Goal: Task Accomplishment & Management: Complete application form

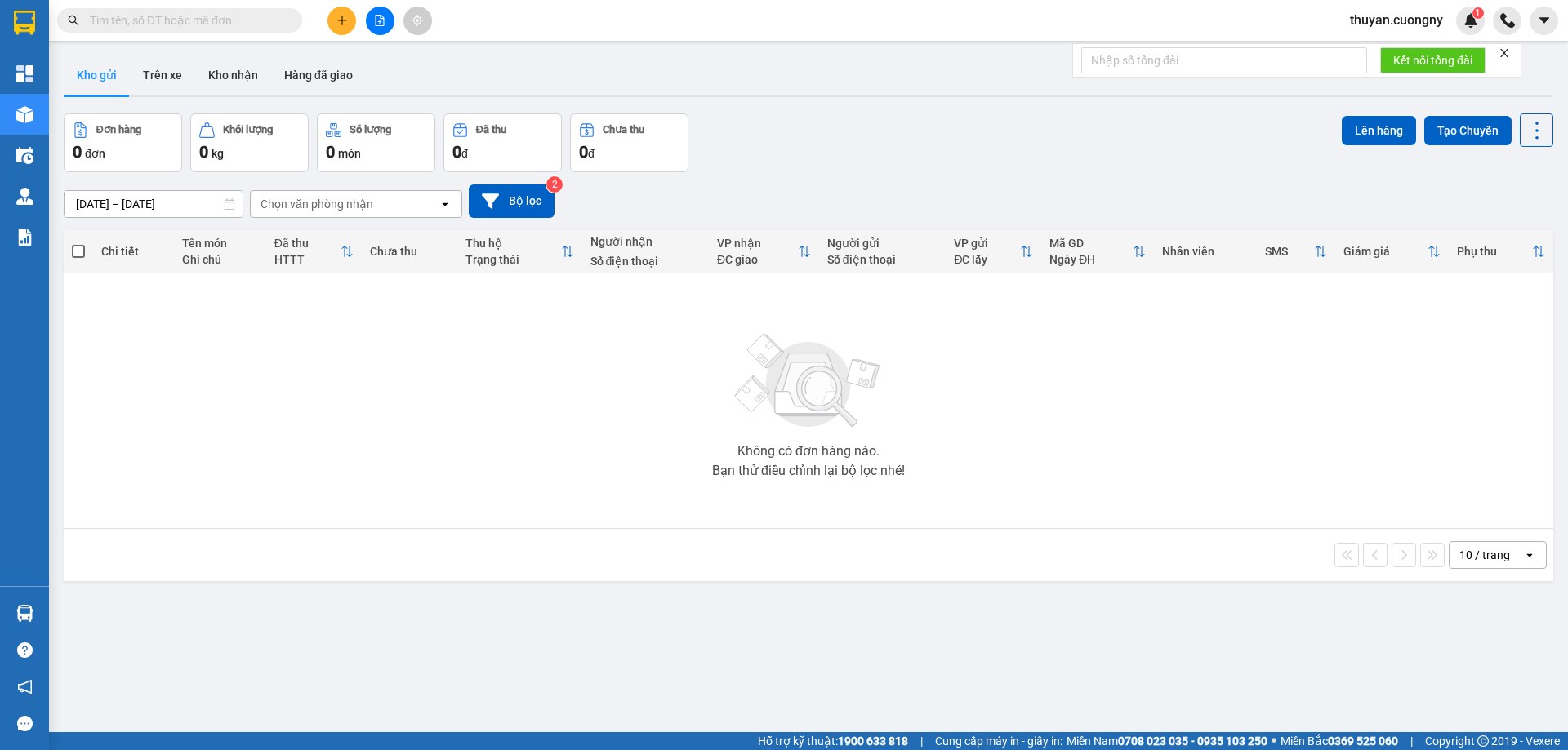
click at [176, 21] on input "text" at bounding box center [186, 21] width 193 height 18
click at [346, 17] on icon "plus" at bounding box center [342, 21] width 12 height 12
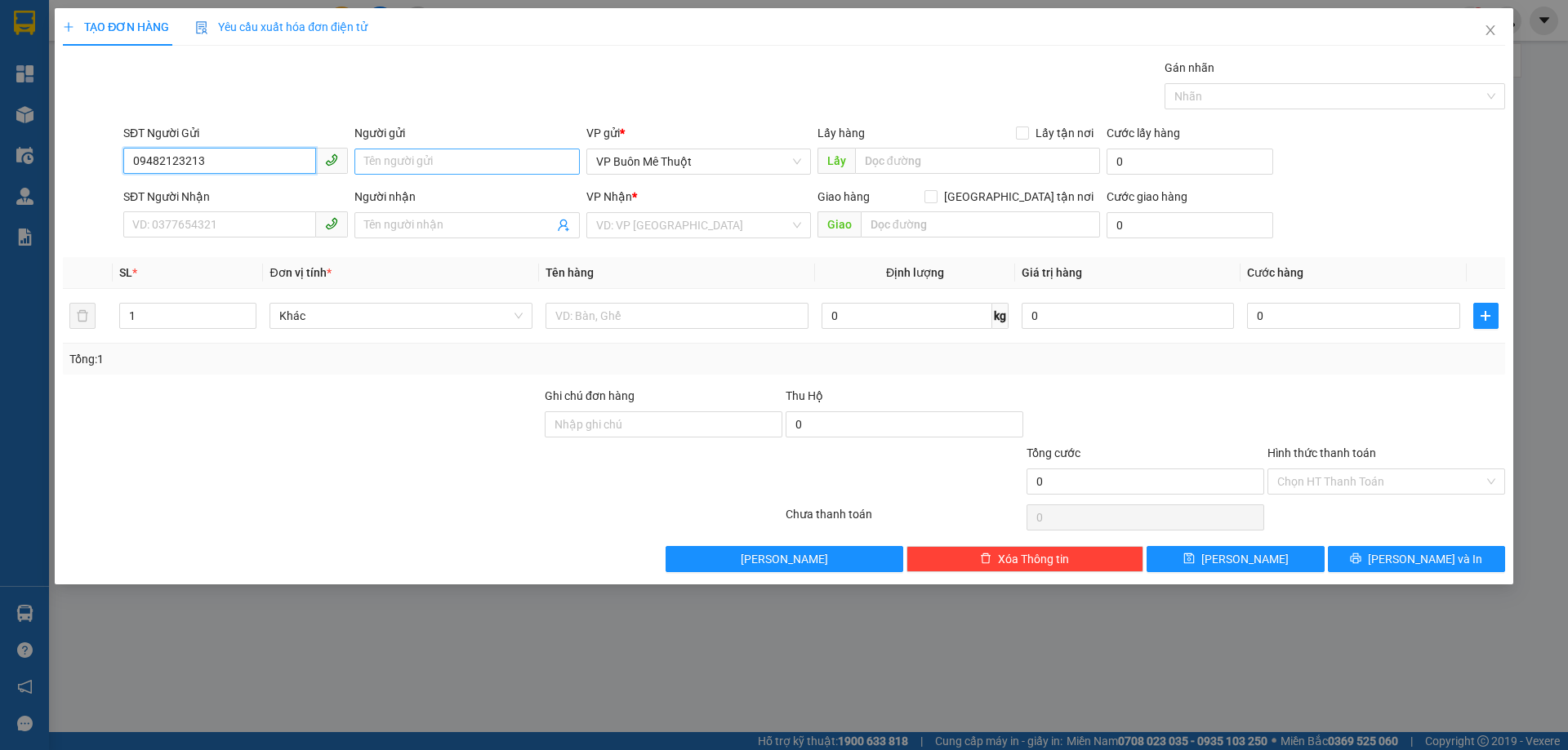
type input "09482123213"
click at [395, 156] on input "Người gửi" at bounding box center [467, 161] width 225 height 26
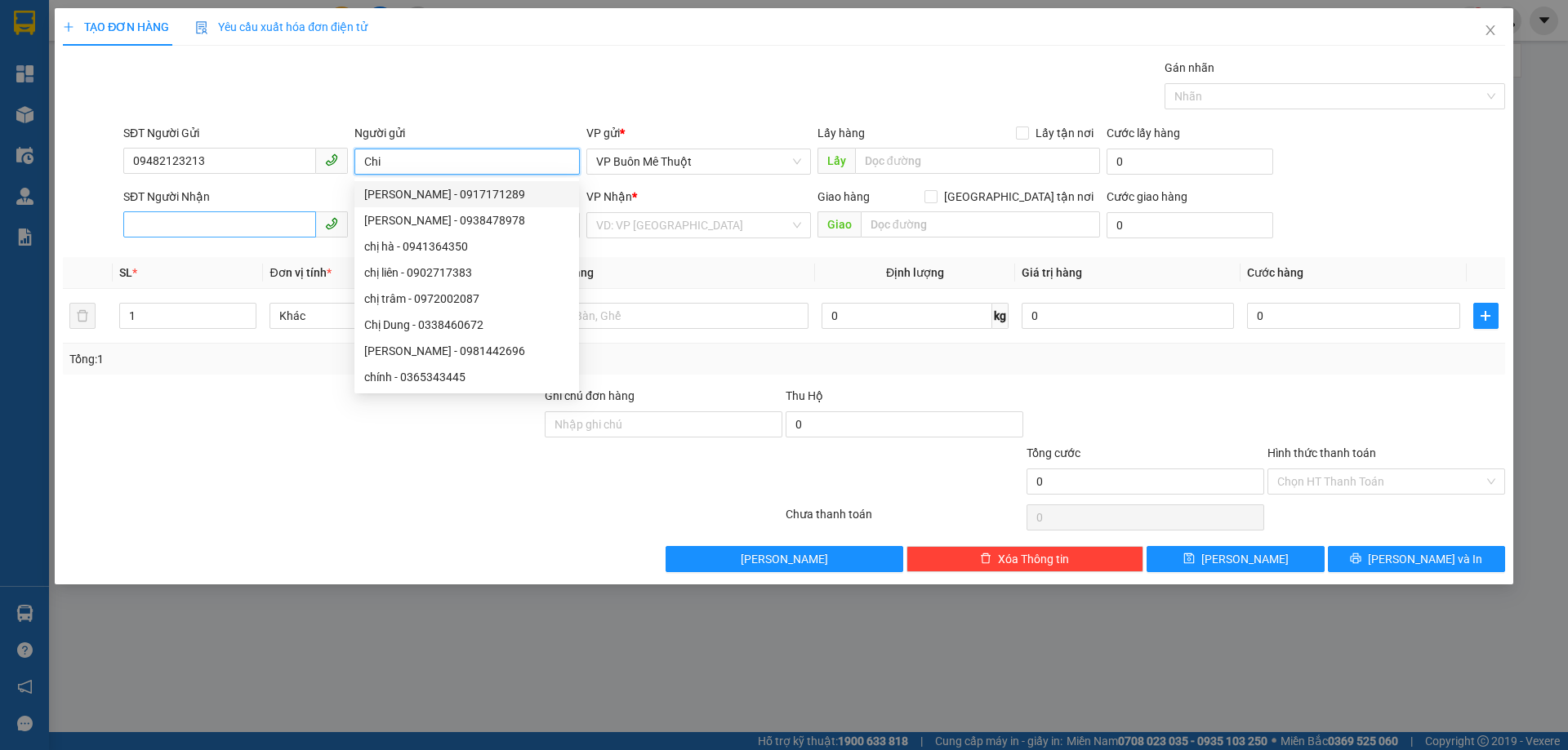
type input "Chi"
click at [144, 228] on input "SĐT Người Nhận" at bounding box center [219, 224] width 193 height 26
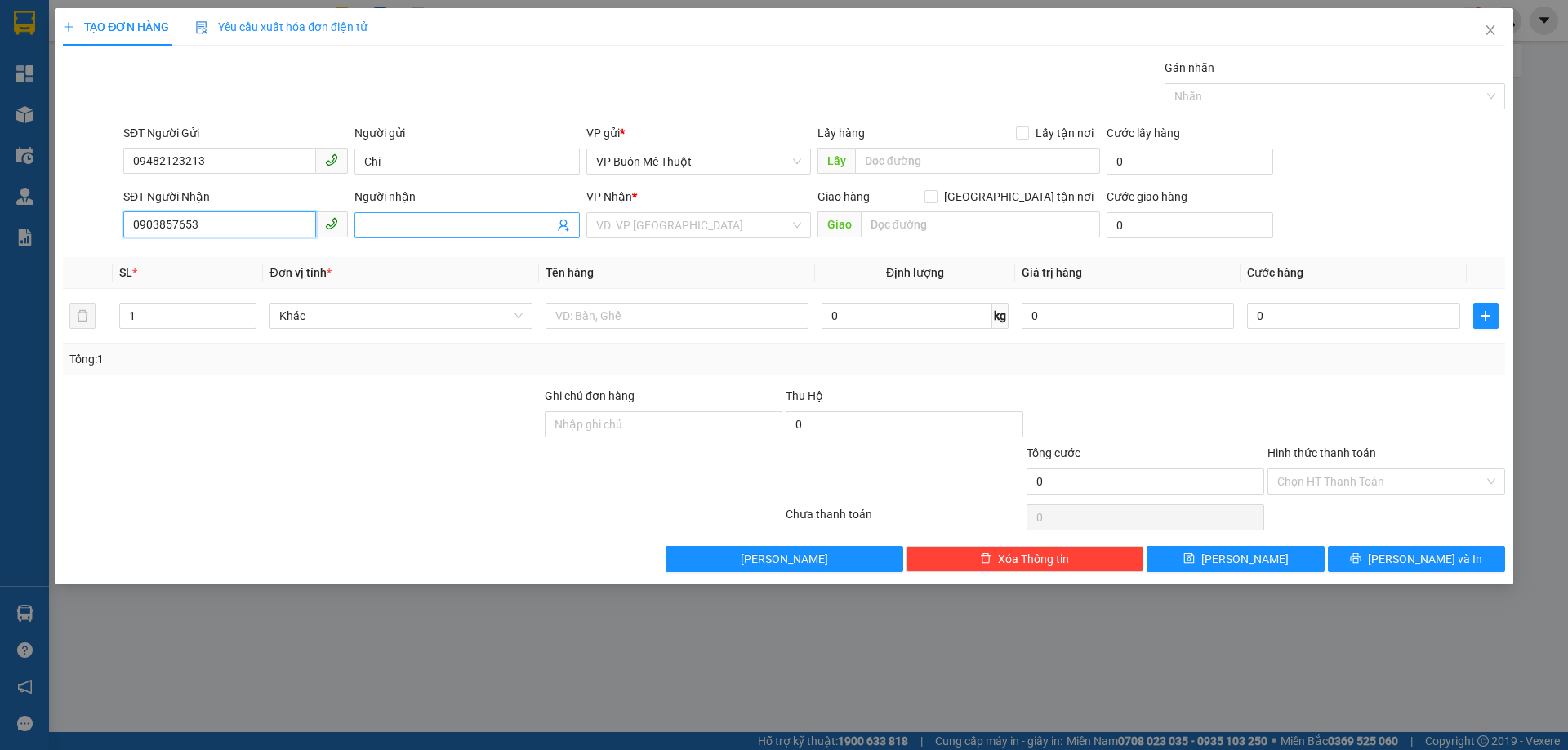
type input "0903857653"
click at [425, 232] on input "Người nhận" at bounding box center [458, 225] width 189 height 18
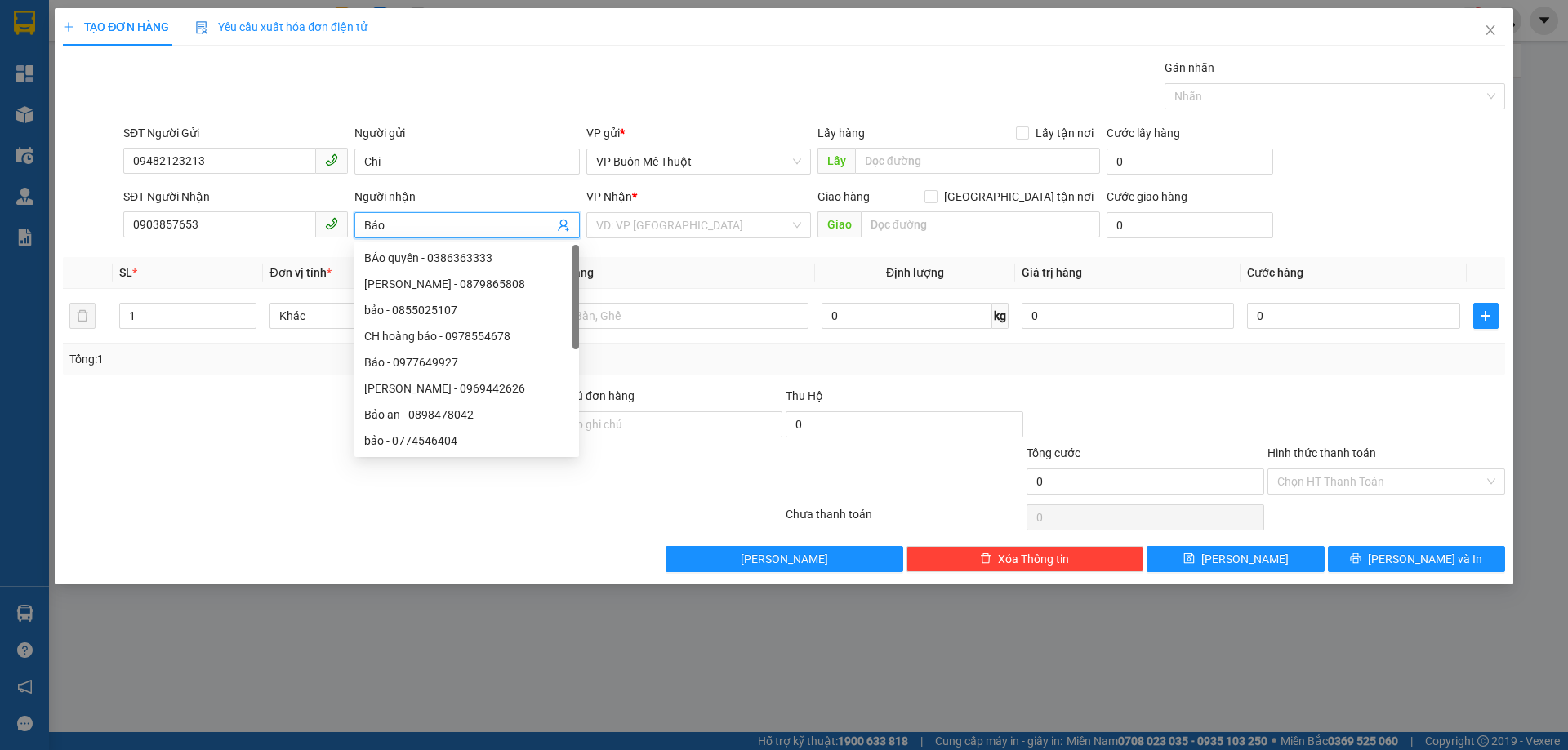
type input "Bảo"
click at [729, 211] on div "VP Nhận *" at bounding box center [698, 199] width 225 height 24
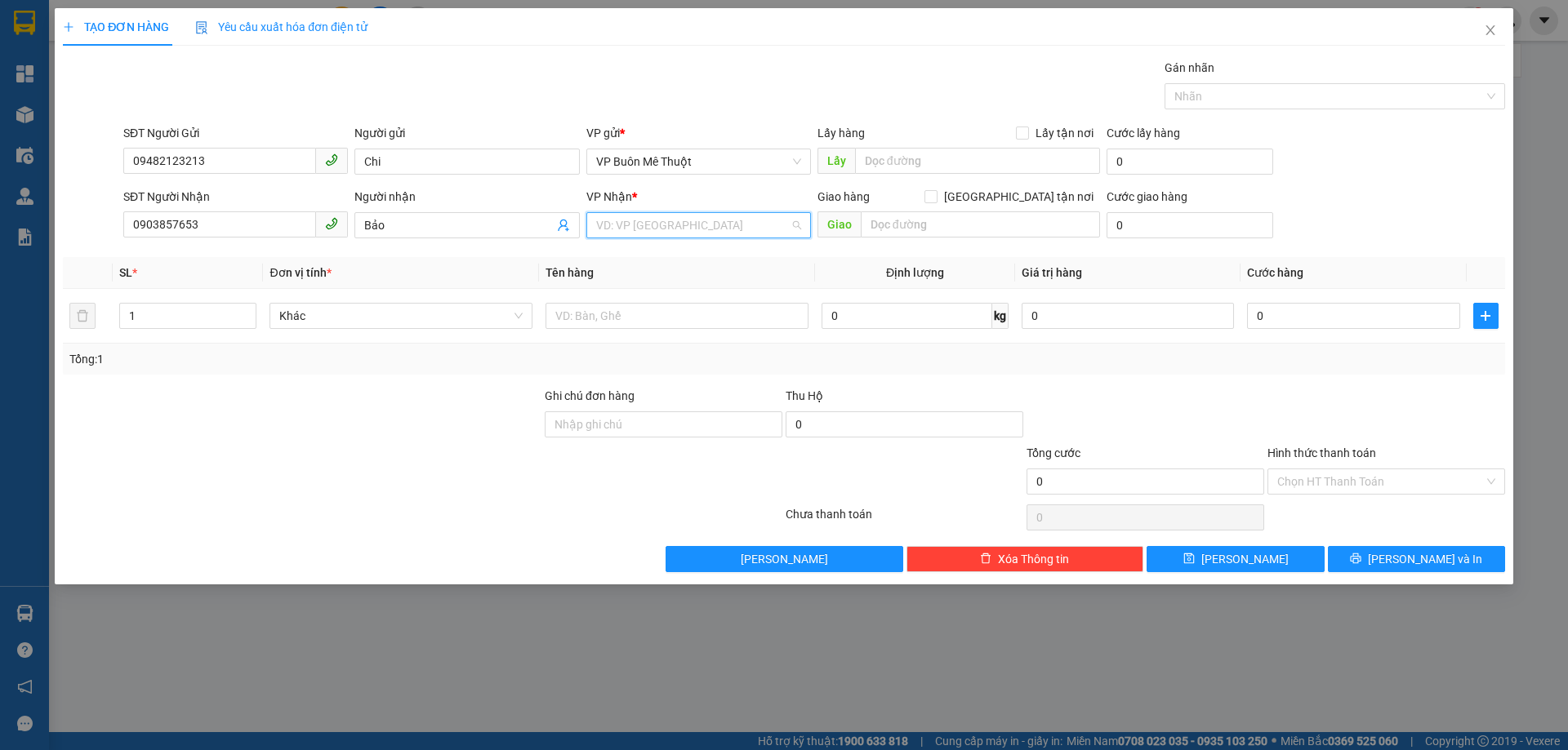
click at [722, 216] on input "search" at bounding box center [693, 225] width 194 height 24
click at [670, 357] on div "VP An Sương" at bounding box center [698, 362] width 205 height 18
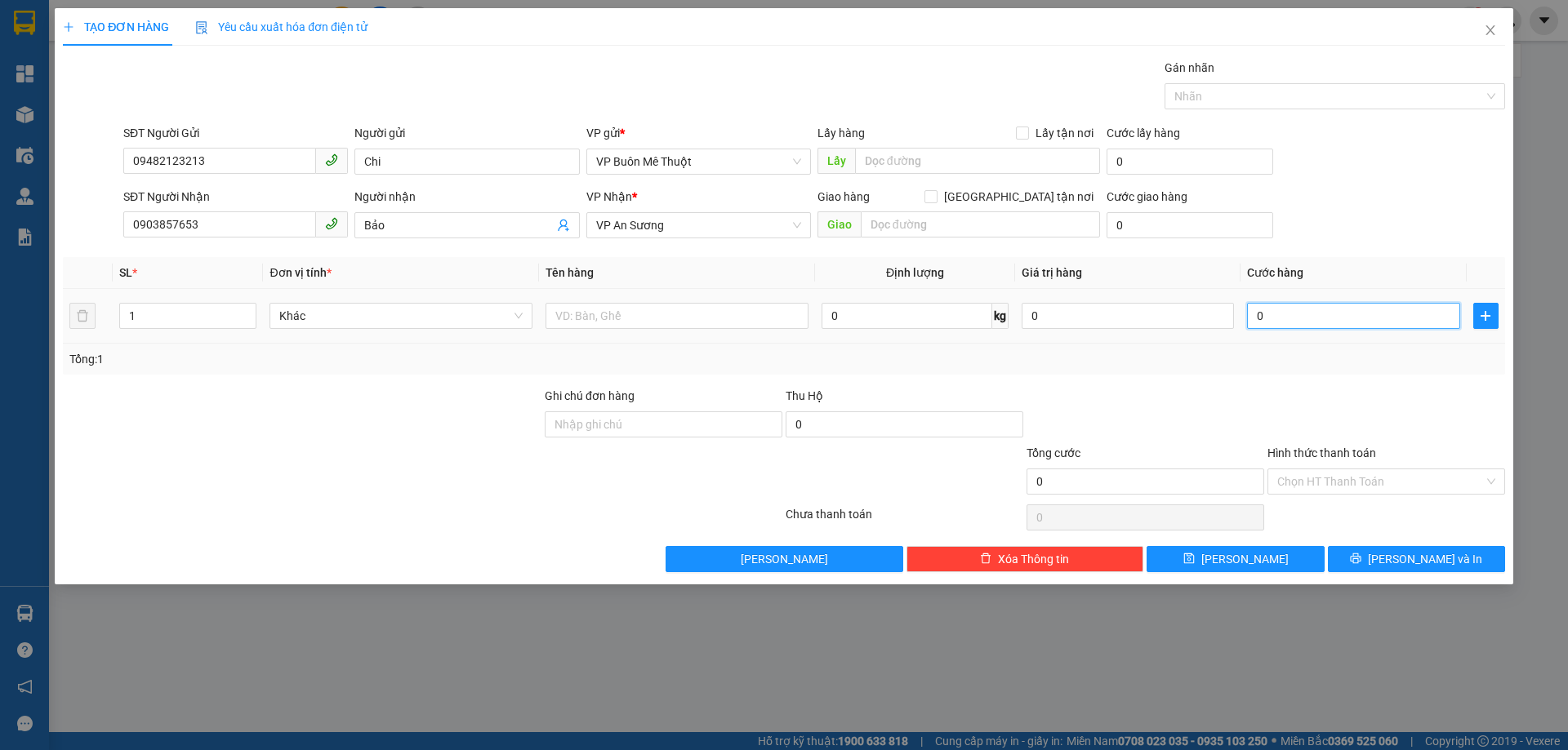
click at [1328, 316] on input "0" at bounding box center [1353, 316] width 212 height 26
type input "4"
type input "40"
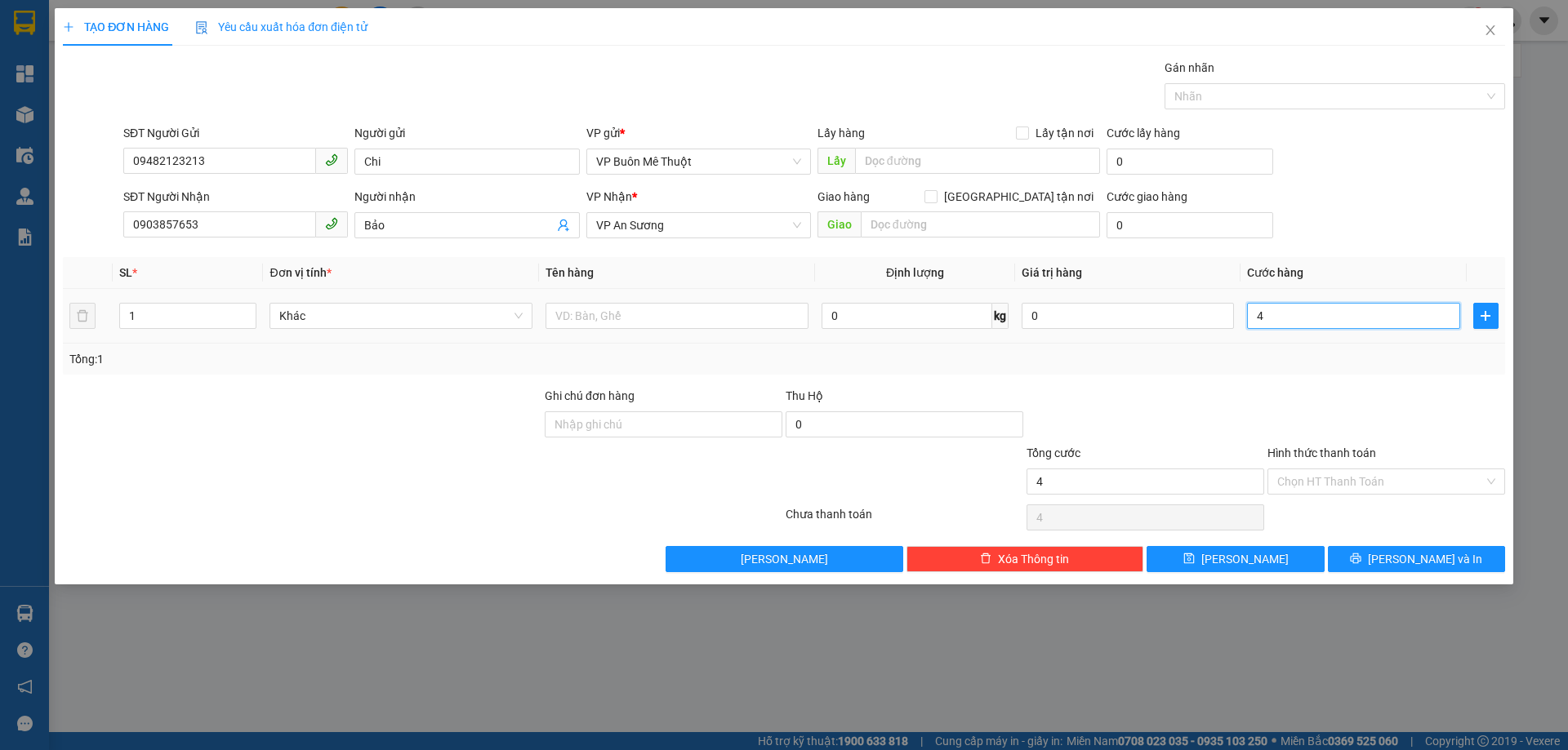
type input "40"
type input "400"
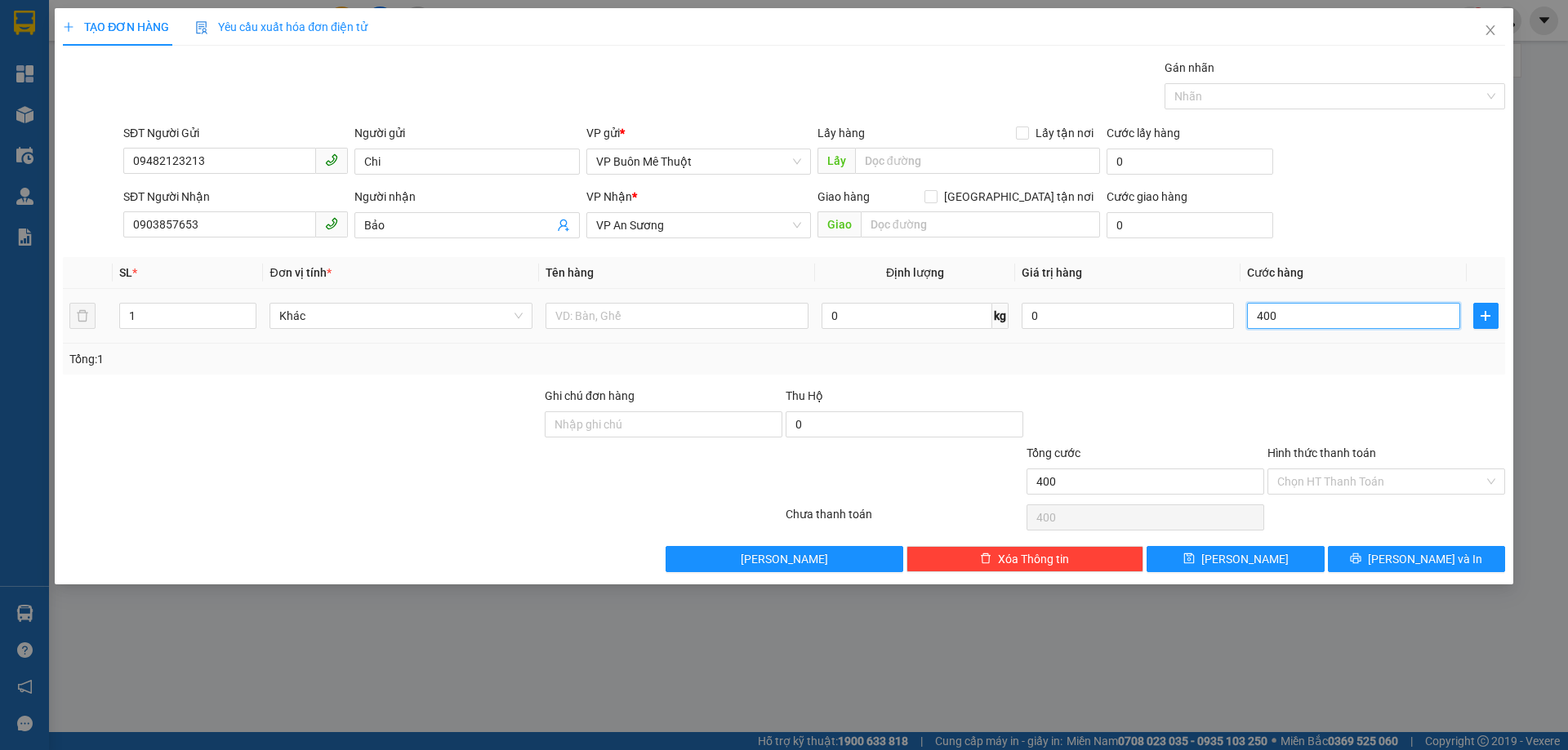
type input "4.000"
type input "40.000"
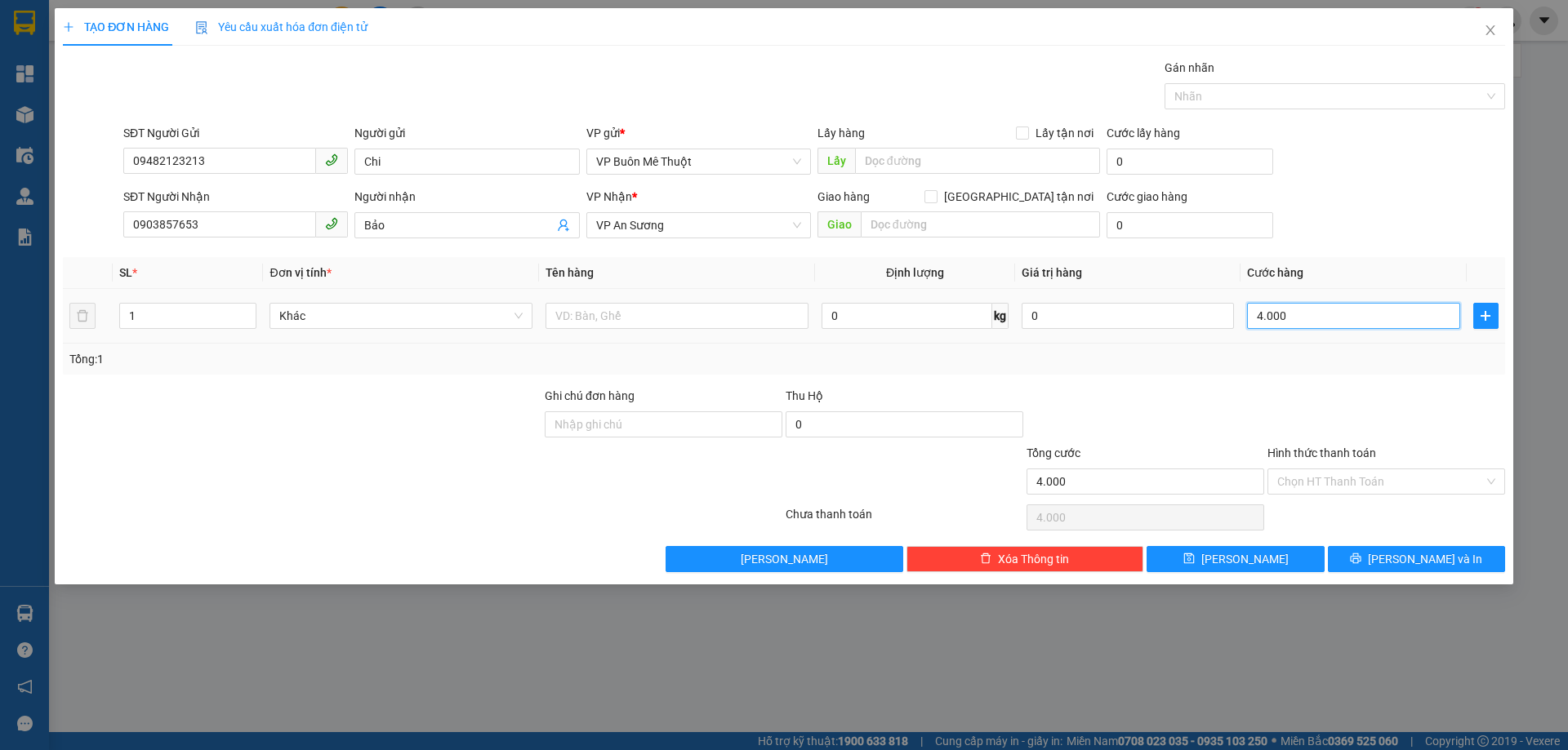
type input "40.000"
click at [1328, 481] on input "Hình thức thanh toán" at bounding box center [1379, 481] width 206 height 24
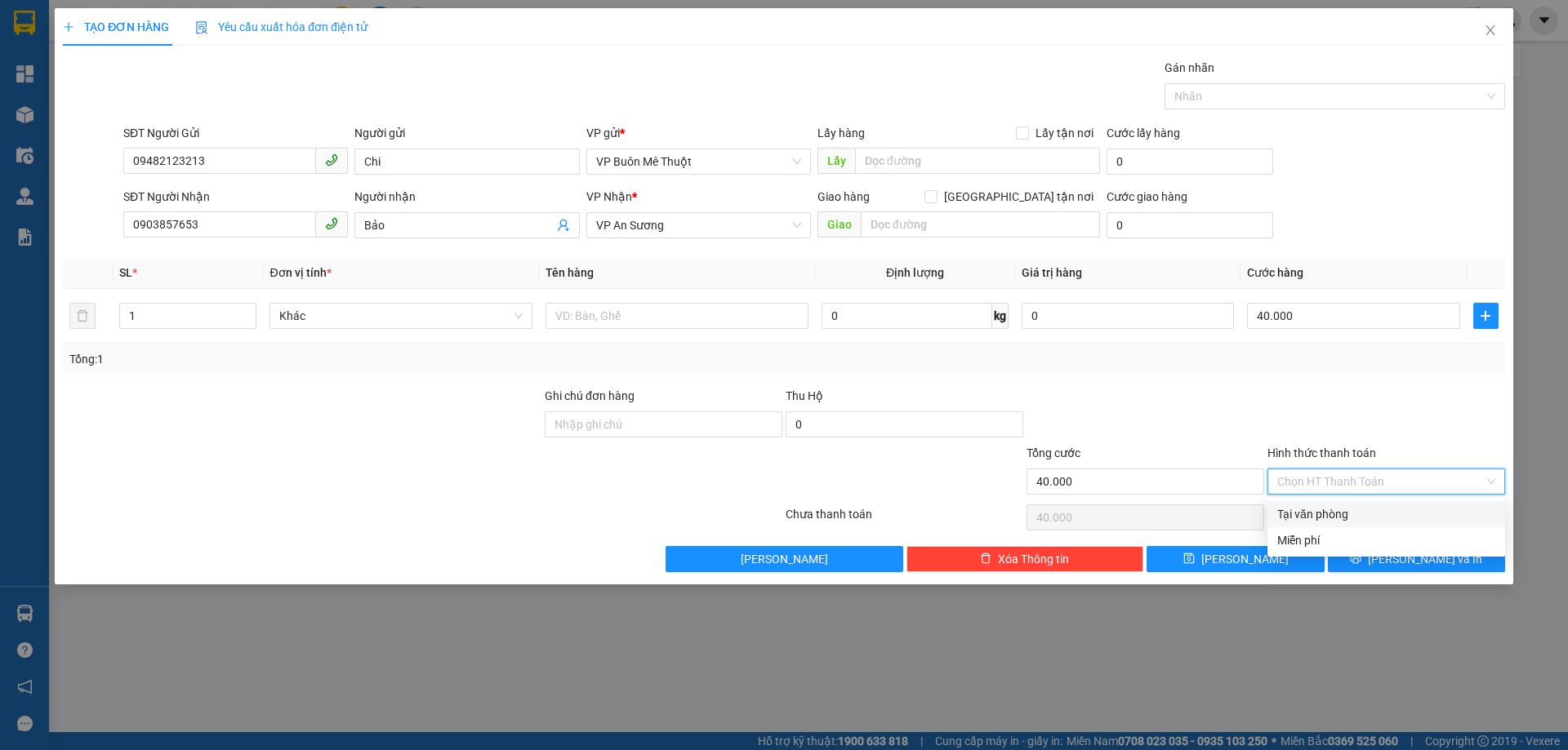
click at [1340, 514] on div "Tại văn phòng" at bounding box center [1385, 514] width 218 height 18
type input "0"
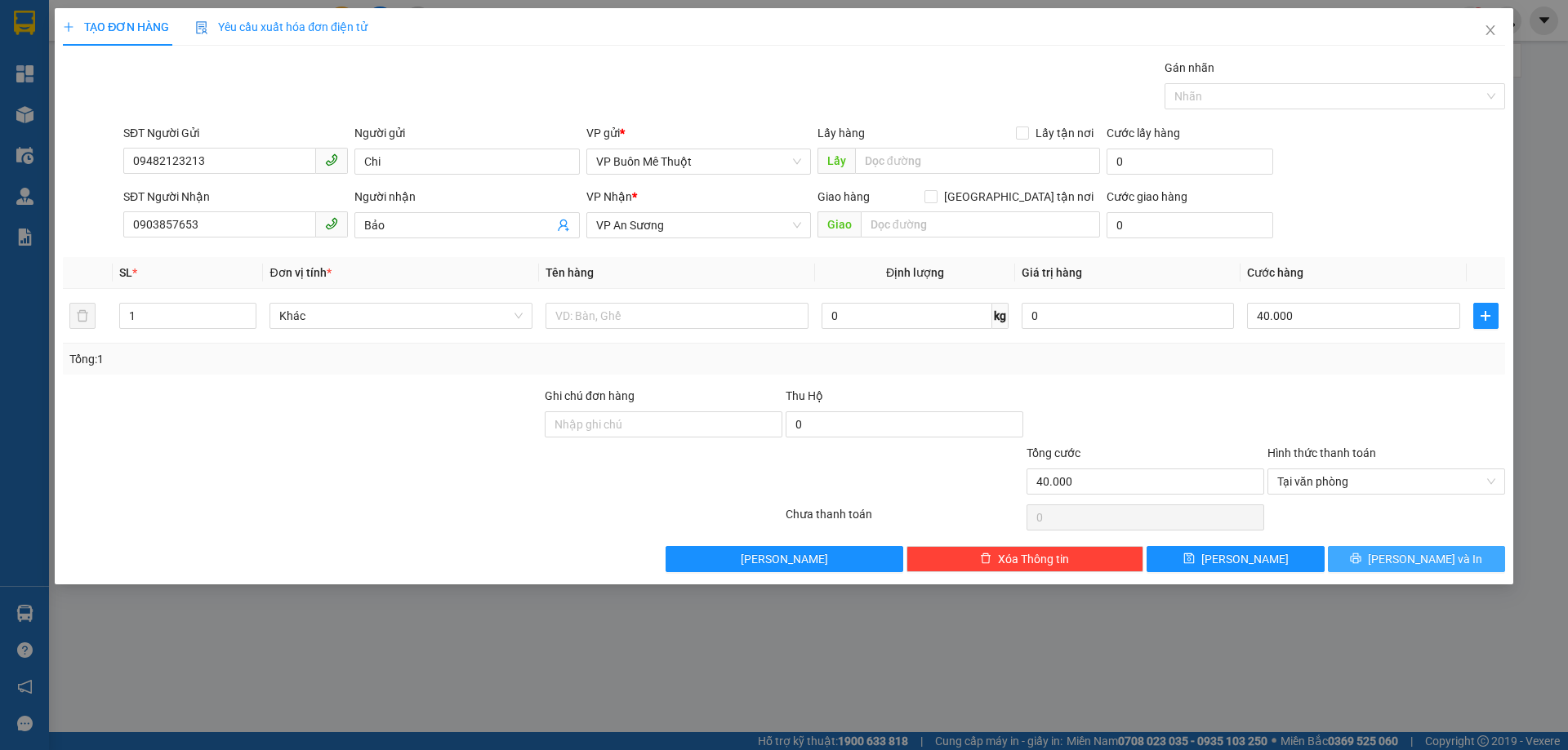
click at [1361, 558] on icon "printer" at bounding box center [1356, 558] width 11 height 11
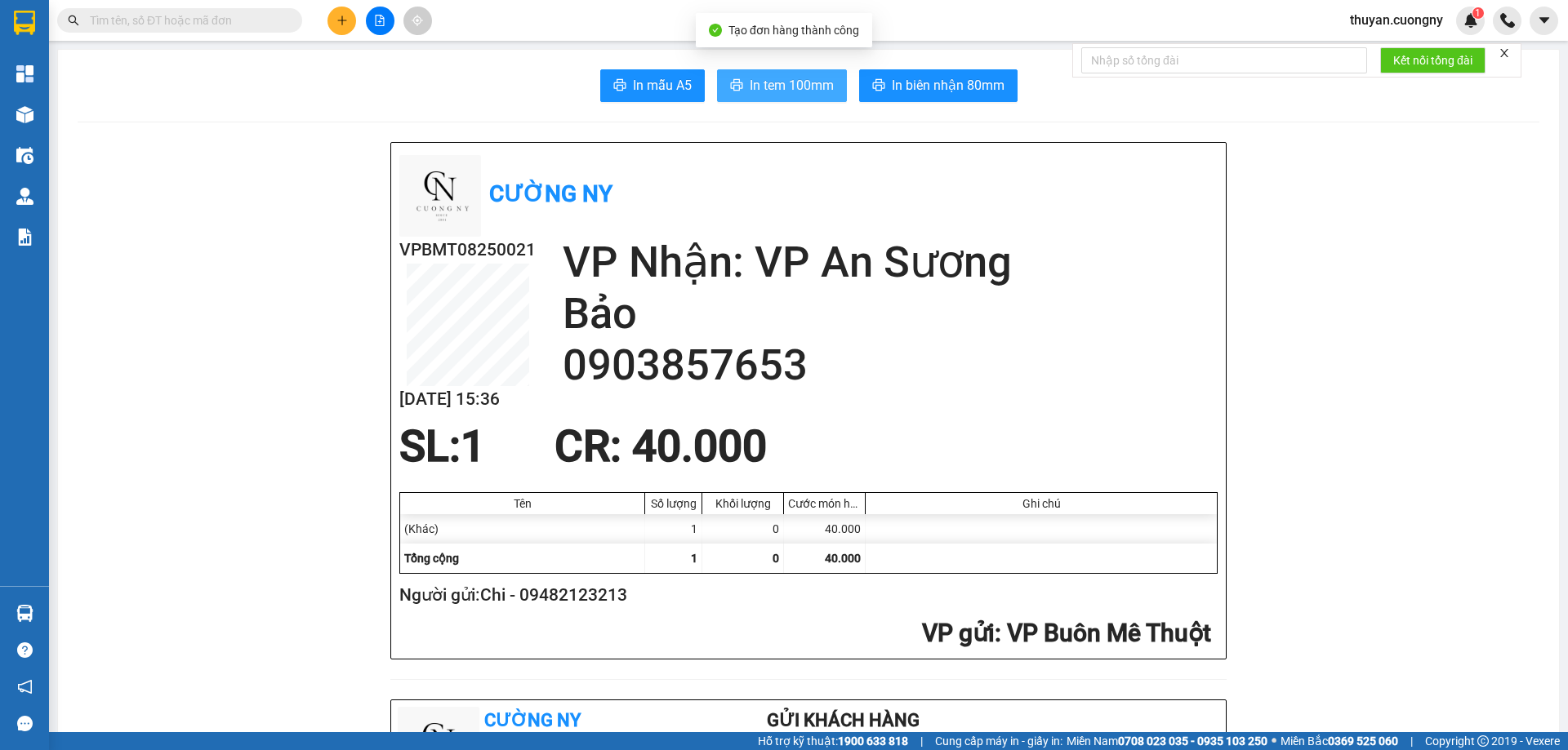
click at [760, 95] on span "In tem 100mm" at bounding box center [791, 85] width 84 height 21
click at [664, 355] on h2 "0903857653" at bounding box center [889, 365] width 654 height 52
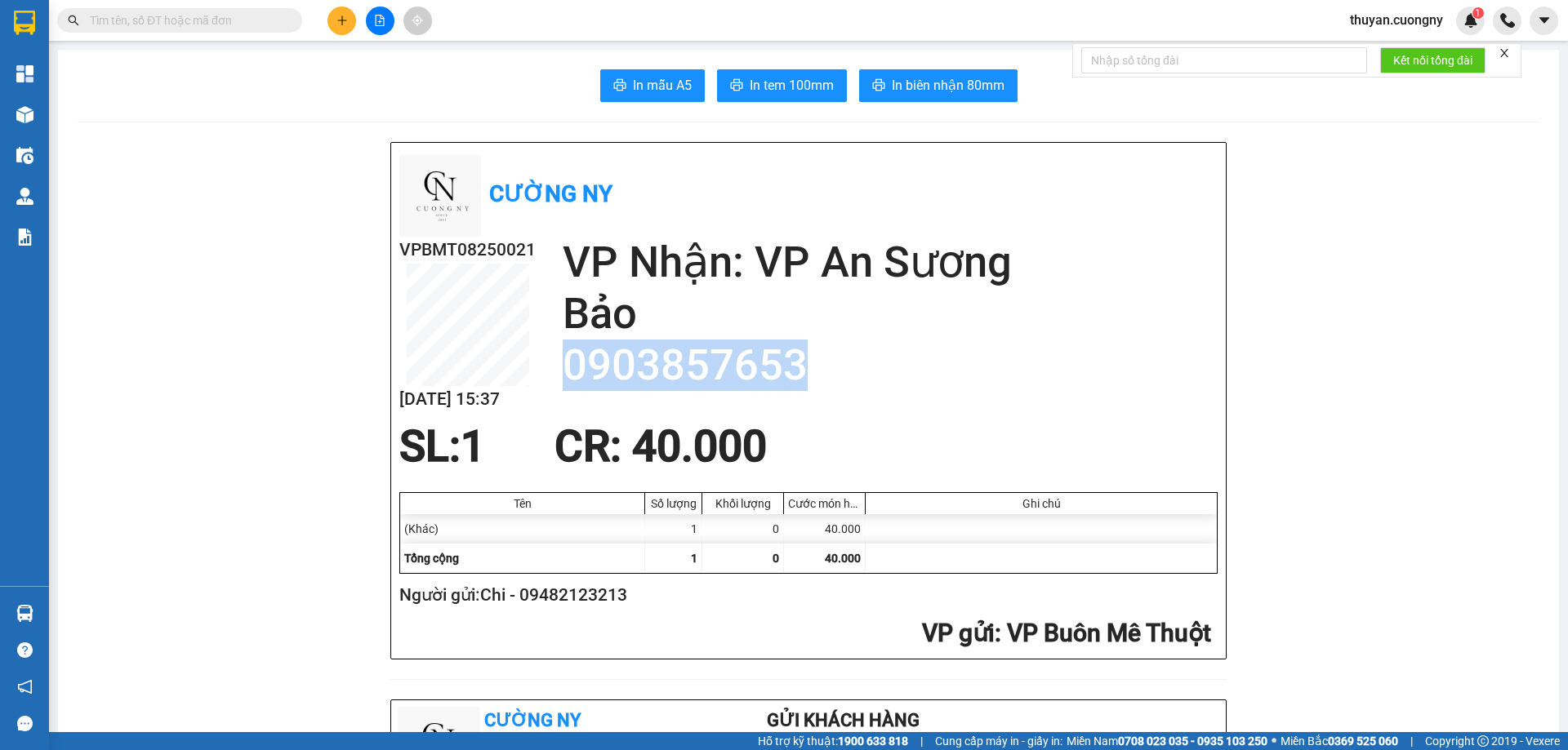
click at [664, 355] on h2 "0903857653" at bounding box center [889, 365] width 654 height 52
copy h2 "0903857653"
click at [696, 372] on h2 "0903857653" at bounding box center [889, 365] width 654 height 52
